Goal: Task Accomplishment & Management: Manage account settings

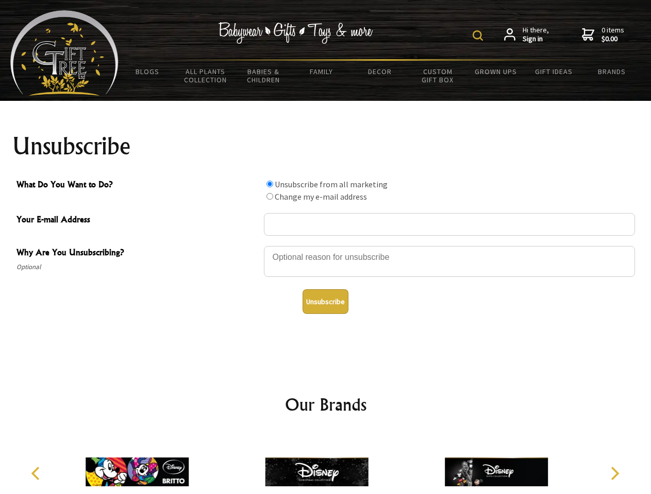
click at [479, 36] on img at bounding box center [477, 35] width 10 height 10
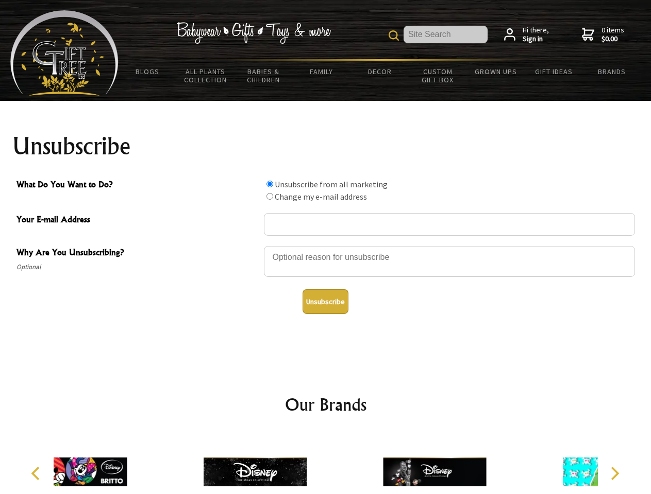
click at [326, 246] on div at bounding box center [449, 263] width 371 height 36
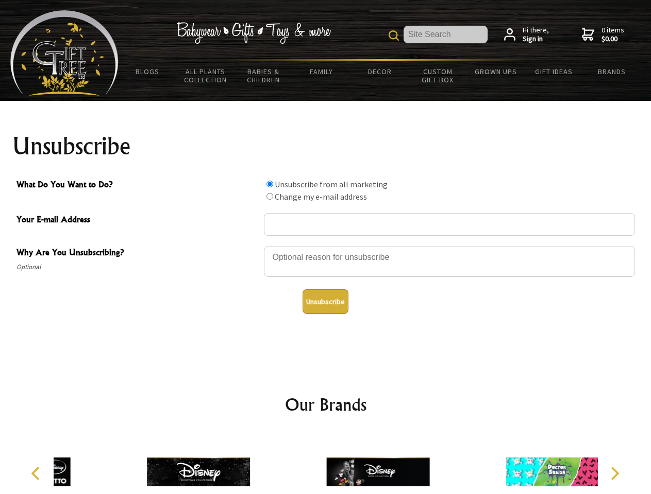
click at [269, 184] on input "What Do You Want to Do?" at bounding box center [269, 184] width 7 height 7
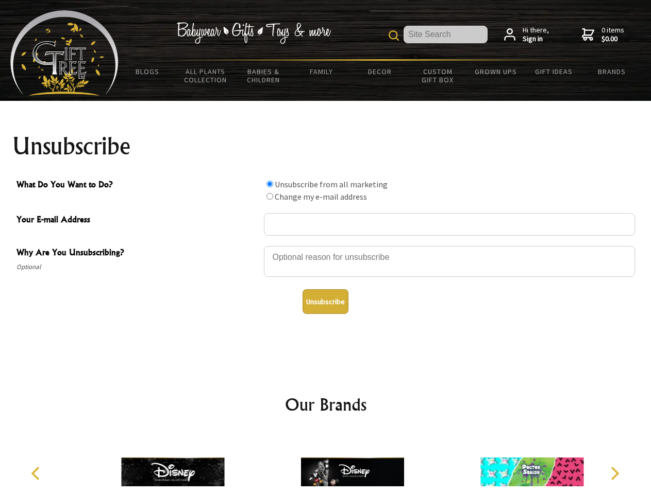
click at [269, 196] on input "What Do You Want to Do?" at bounding box center [269, 196] width 7 height 7
radio input "true"
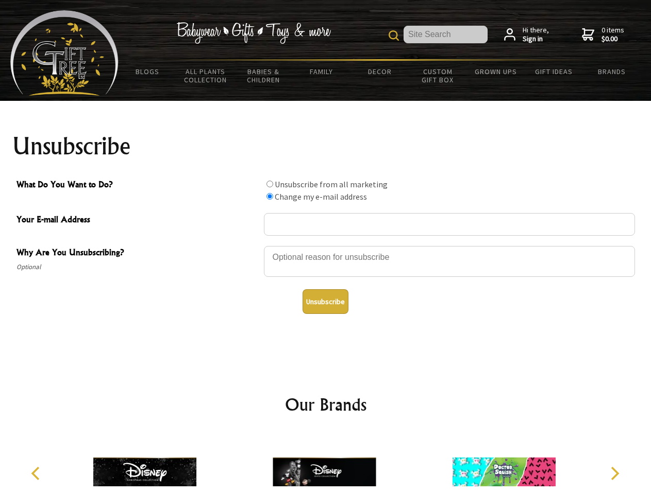
click at [325, 302] on button "Unsubscribe" at bounding box center [325, 301] width 46 height 25
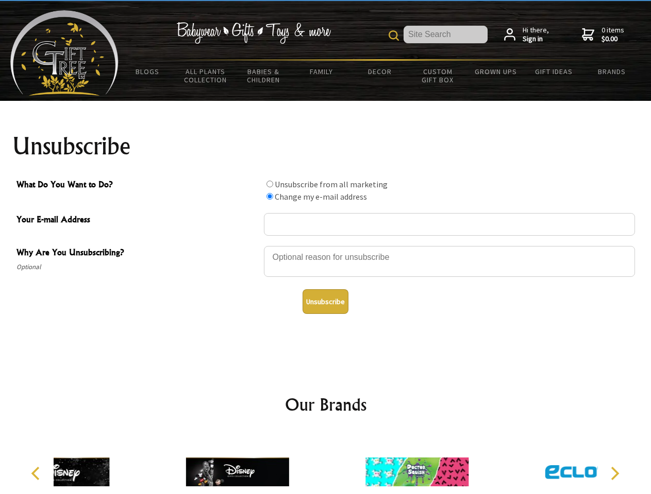
click at [326, 464] on div at bounding box center [236, 474] width 179 height 80
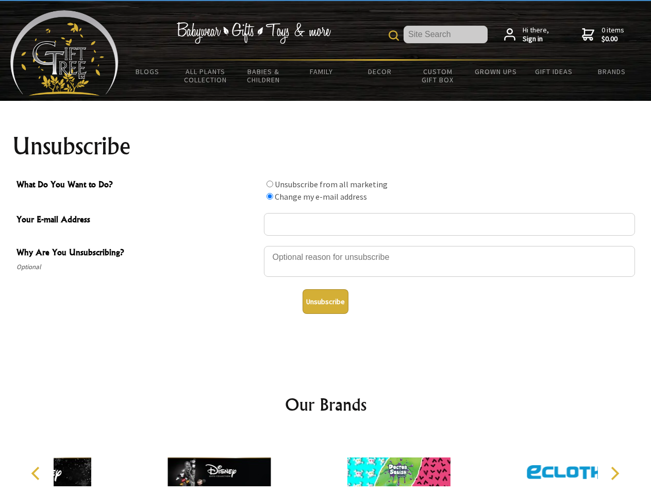
click at [37, 474] on icon "Previous" at bounding box center [36, 473] width 13 height 13
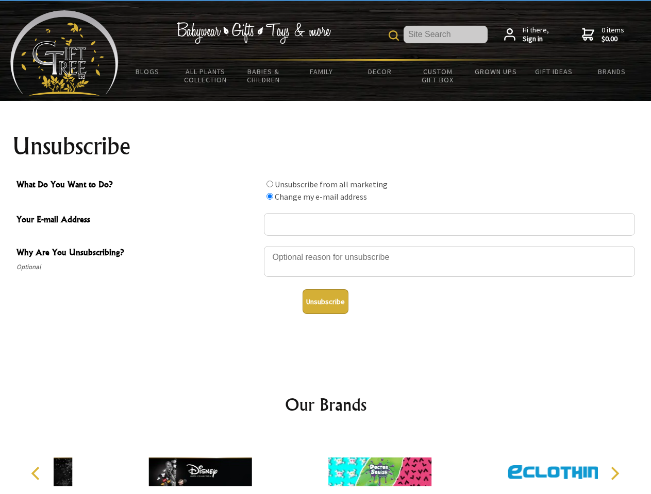
click at [614, 474] on icon "Next" at bounding box center [613, 473] width 13 height 13
